Goal: Transaction & Acquisition: Purchase product/service

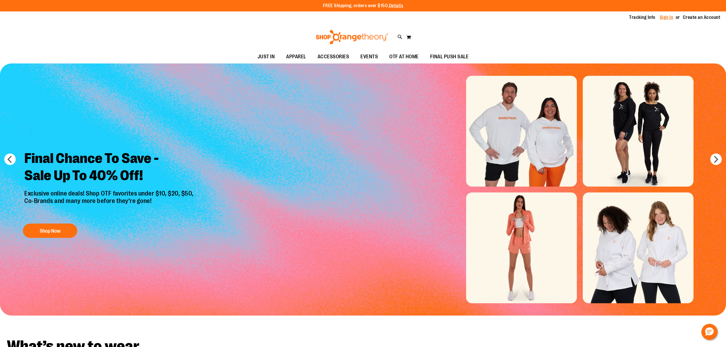
click at [673, 17] on link "Sign In" at bounding box center [667, 17] width 14 height 6
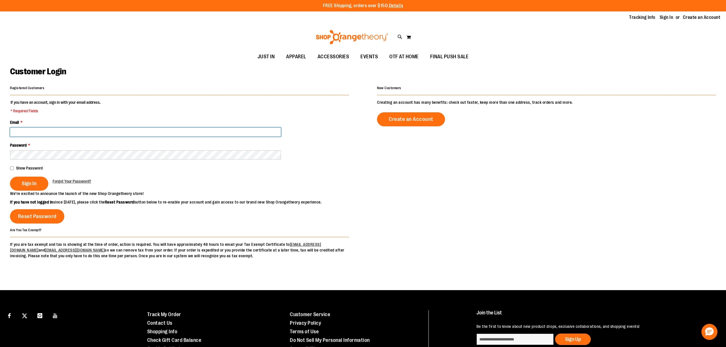
click at [69, 129] on input "Email *" at bounding box center [145, 132] width 271 height 9
type input "**********"
click at [24, 183] on span "Sign In" at bounding box center [29, 183] width 15 height 6
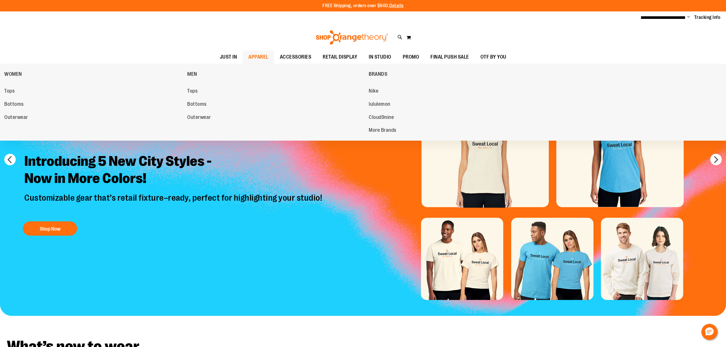
click at [258, 53] on span "APPAREL" at bounding box center [258, 57] width 20 height 13
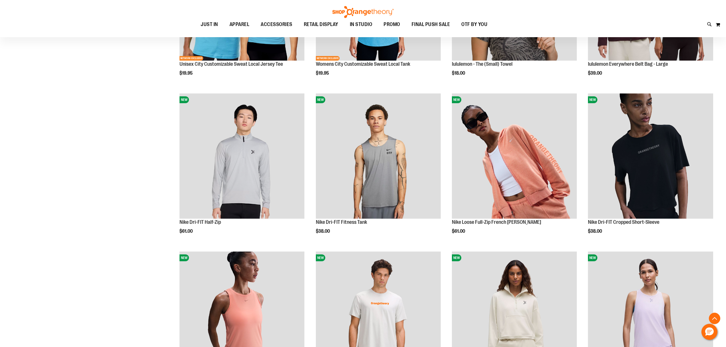
scroll to position [190, 0]
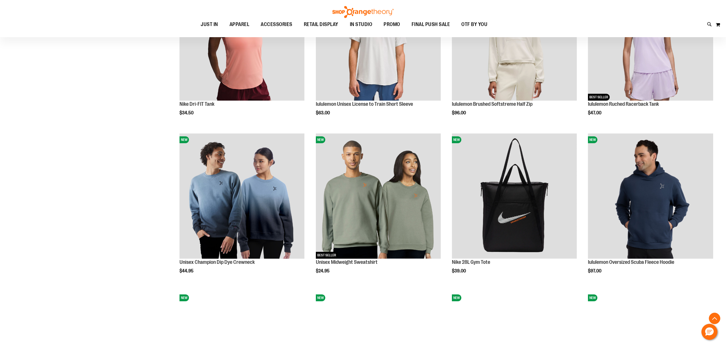
scroll to position [419, 0]
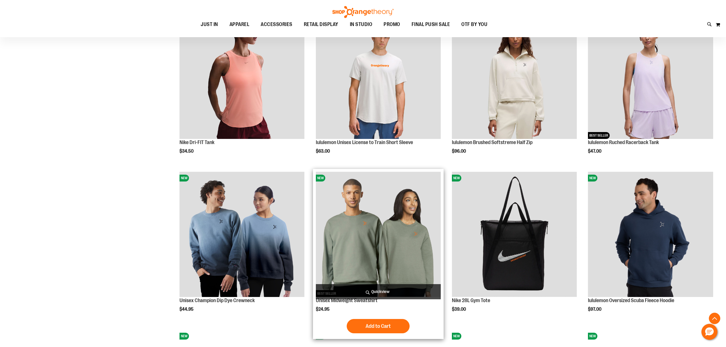
click at [373, 259] on img "product" at bounding box center [378, 234] width 125 height 125
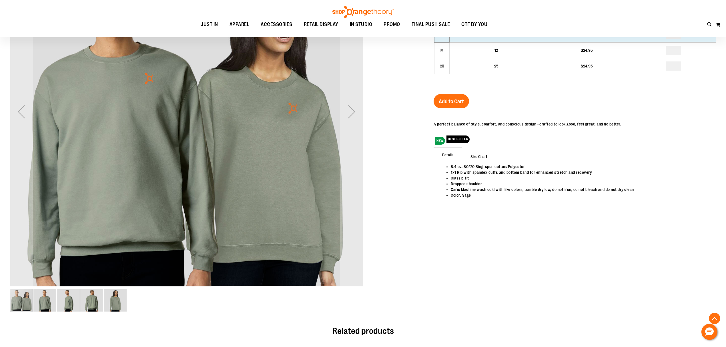
scroll to position [152, 0]
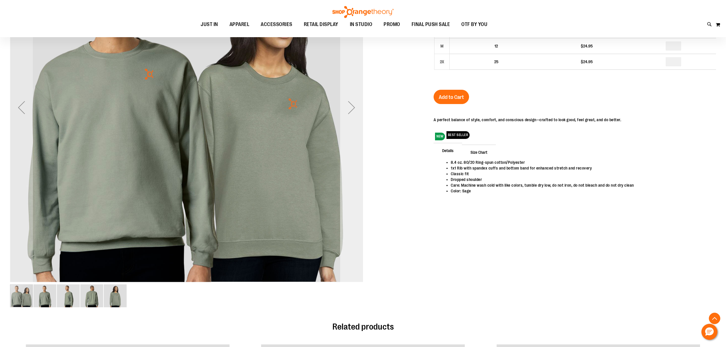
click at [354, 117] on div "Next" at bounding box center [351, 107] width 23 height 23
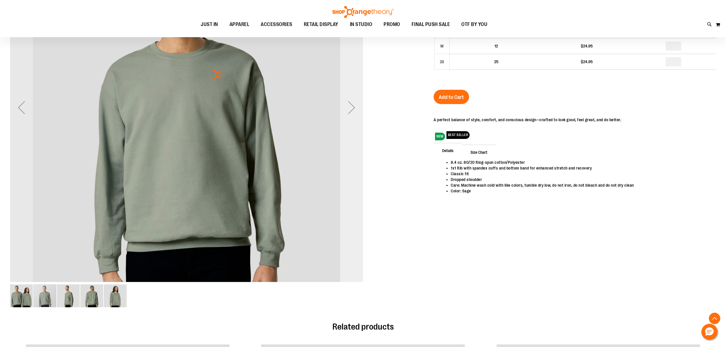
click at [354, 117] on div "Next" at bounding box center [351, 107] width 23 height 23
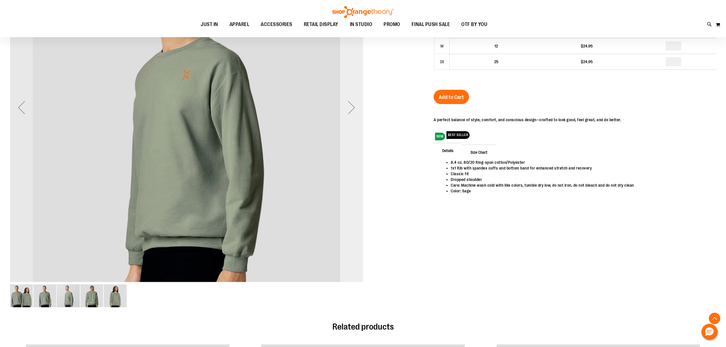
click at [354, 117] on div "Next" at bounding box center [351, 107] width 23 height 23
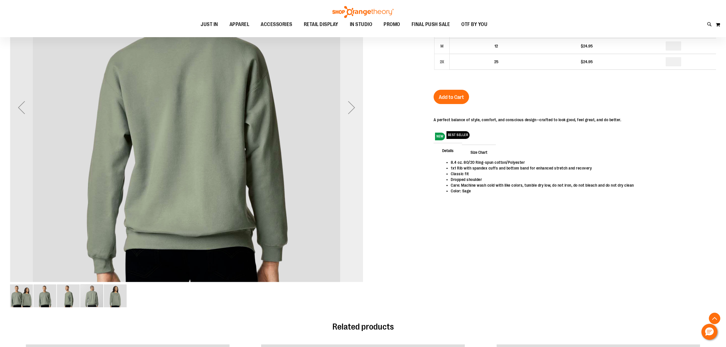
click at [354, 117] on div "Next" at bounding box center [351, 107] width 23 height 23
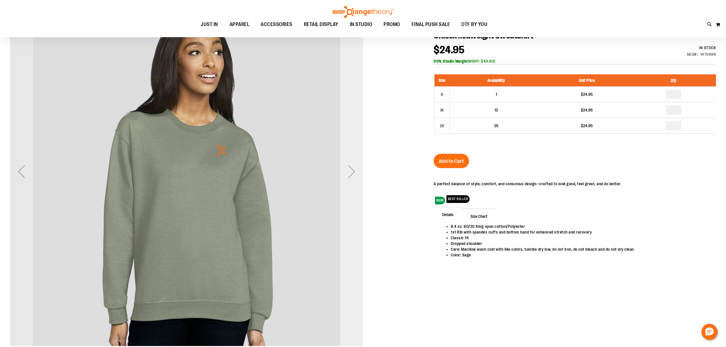
scroll to position [76, 0]
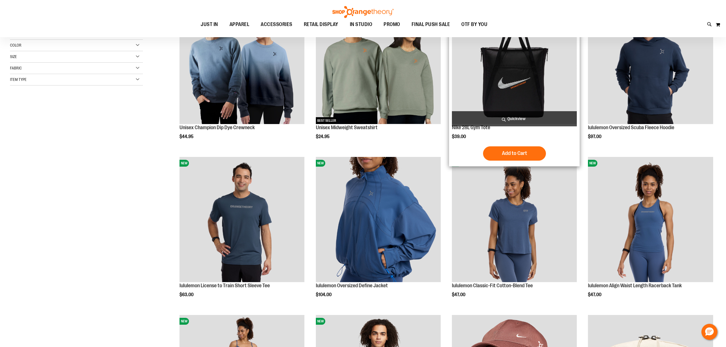
scroll to position [152, 0]
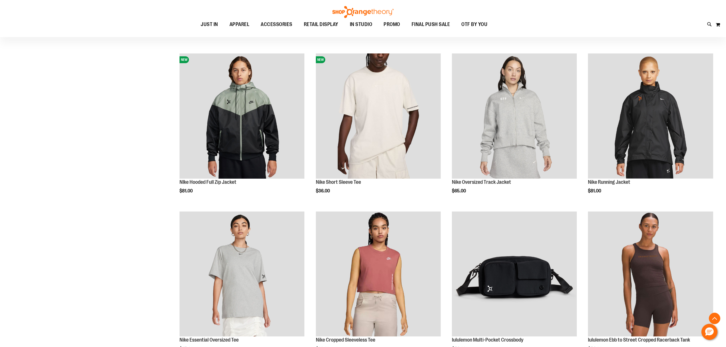
scroll to position [572, 0]
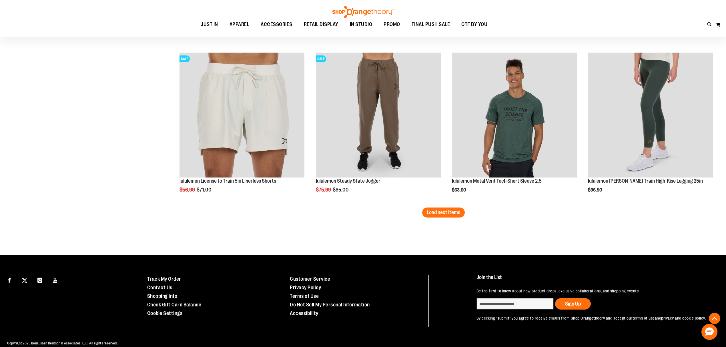
scroll to position [1352, 0]
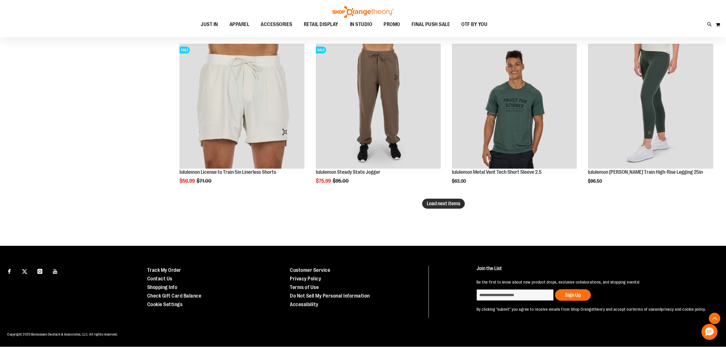
click at [455, 205] on span "Load next items" at bounding box center [443, 204] width 33 height 6
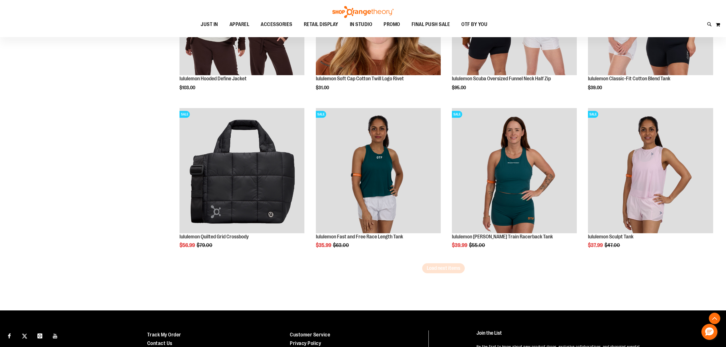
scroll to position [1771, 0]
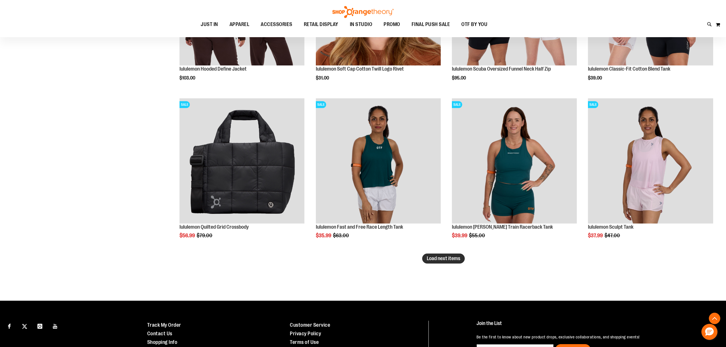
click at [453, 262] on button "Load next items" at bounding box center [443, 259] width 43 height 10
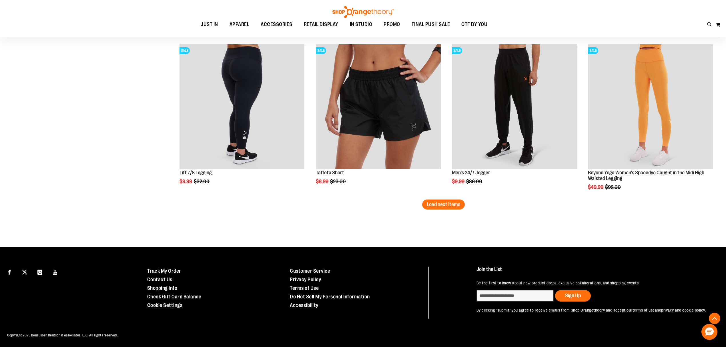
scroll to position [2300, 0]
